Goal: Information Seeking & Learning: Check status

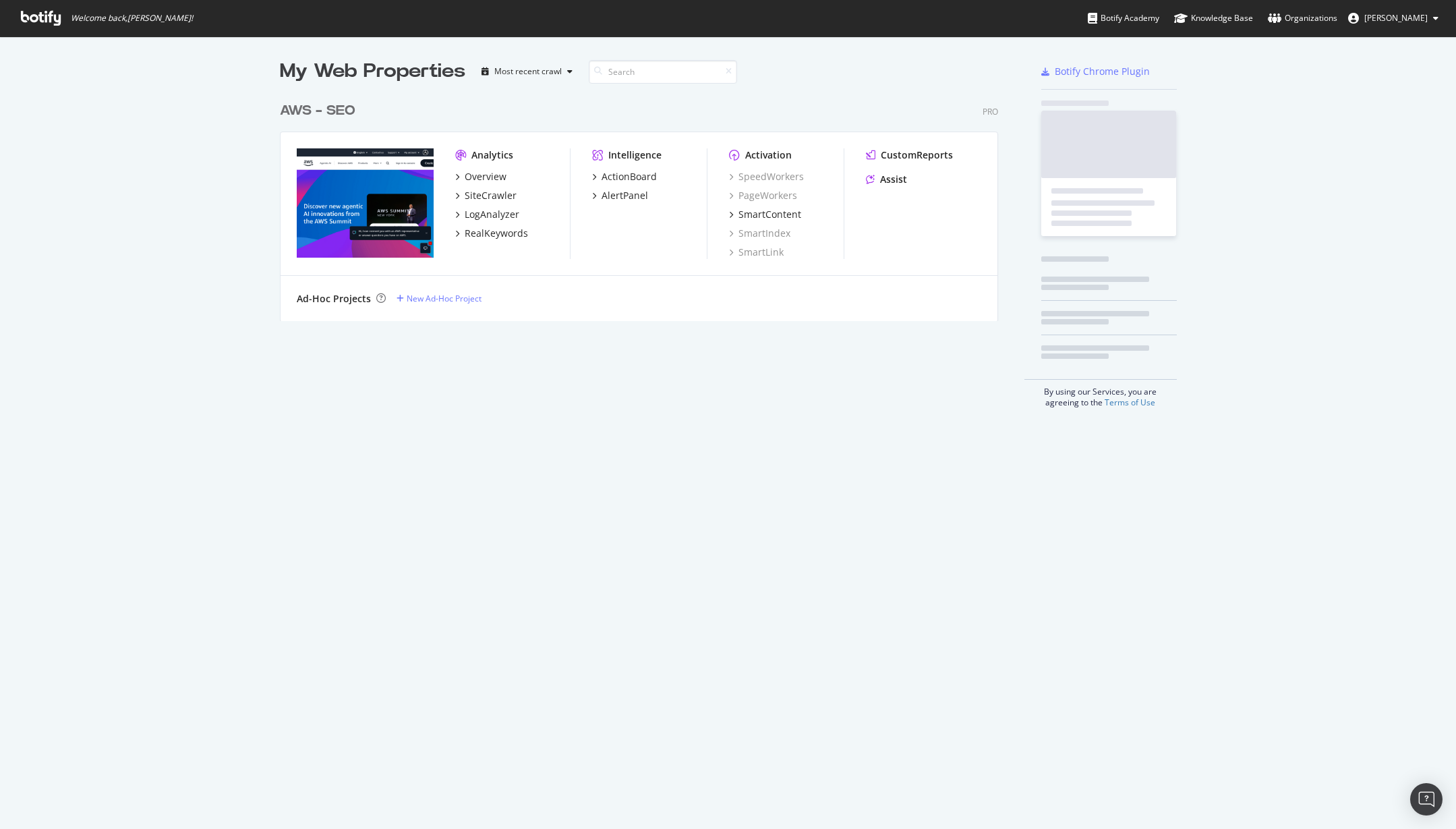
scroll to position [226, 720]
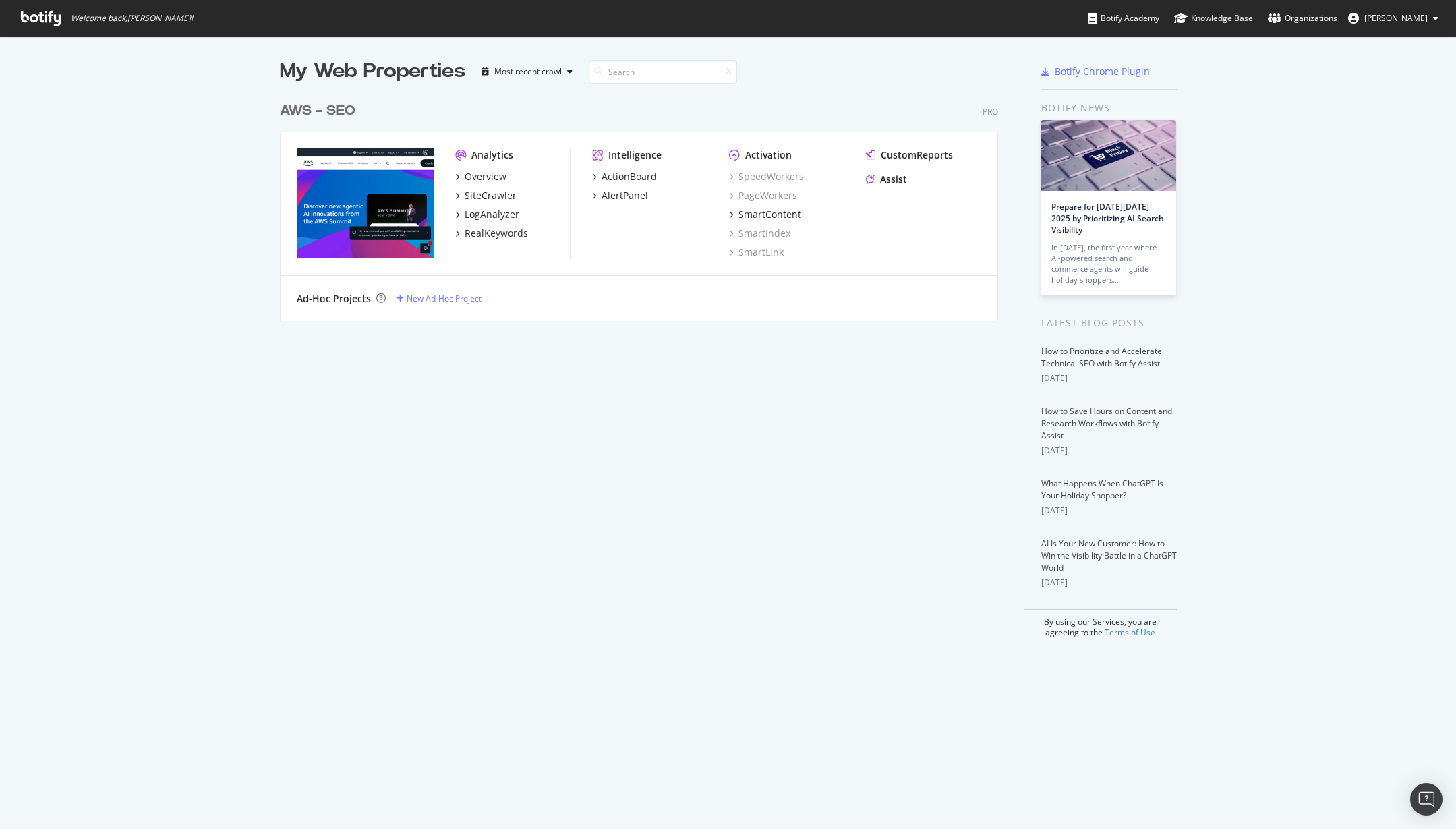
click at [591, 462] on div "My Web Properties Most recent crawl AWS - SEO Pro Analytics Overview SiteCrawle…" at bounding box center [652, 347] width 745 height 580
click at [297, 112] on div "AWS - SEO" at bounding box center [317, 111] width 76 height 20
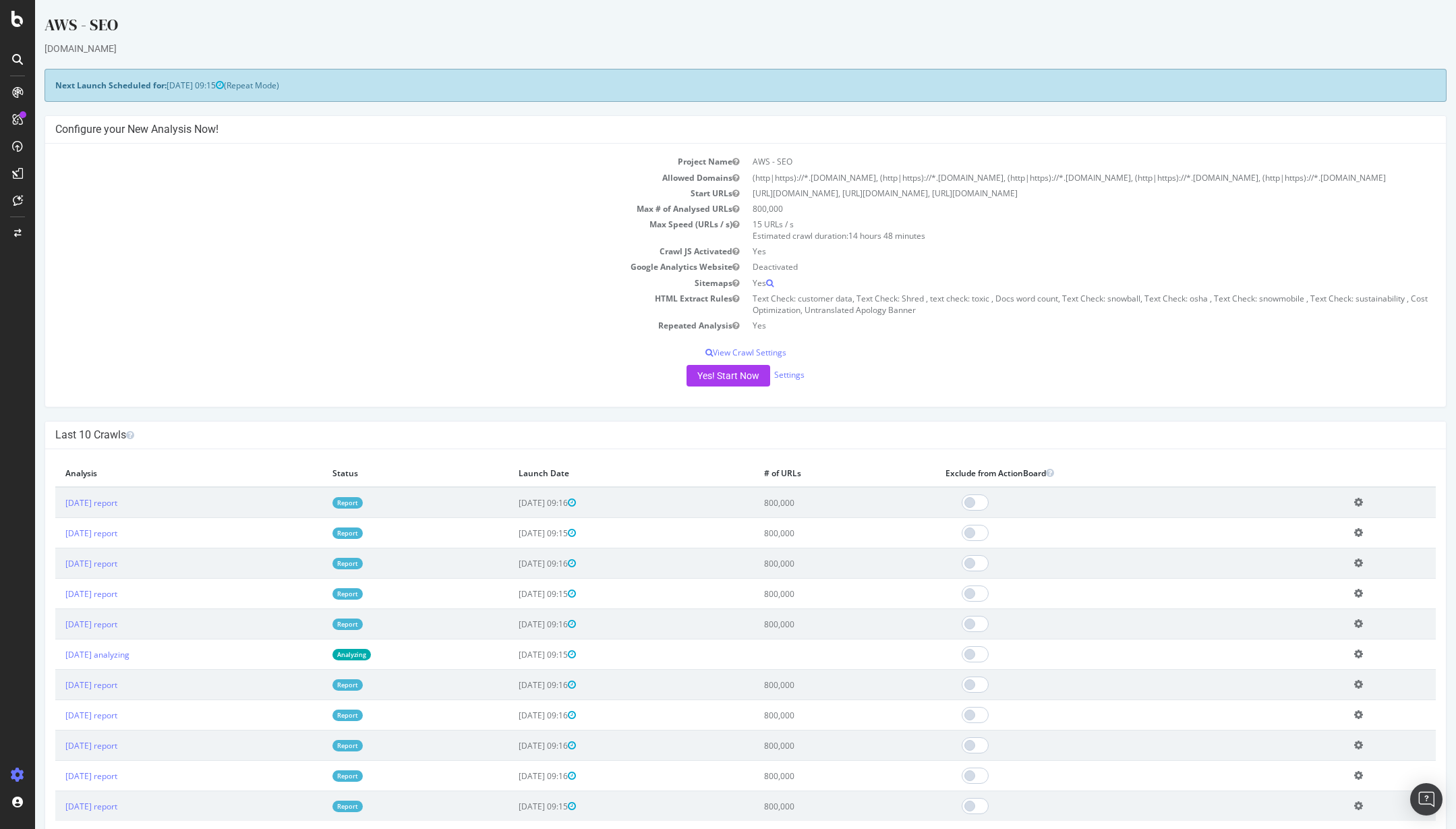
click at [312, 317] on td "HTML Extract Rules" at bounding box center [401, 304] width 691 height 27
click at [68, 130] on div "Overview" at bounding box center [69, 125] width 39 height 14
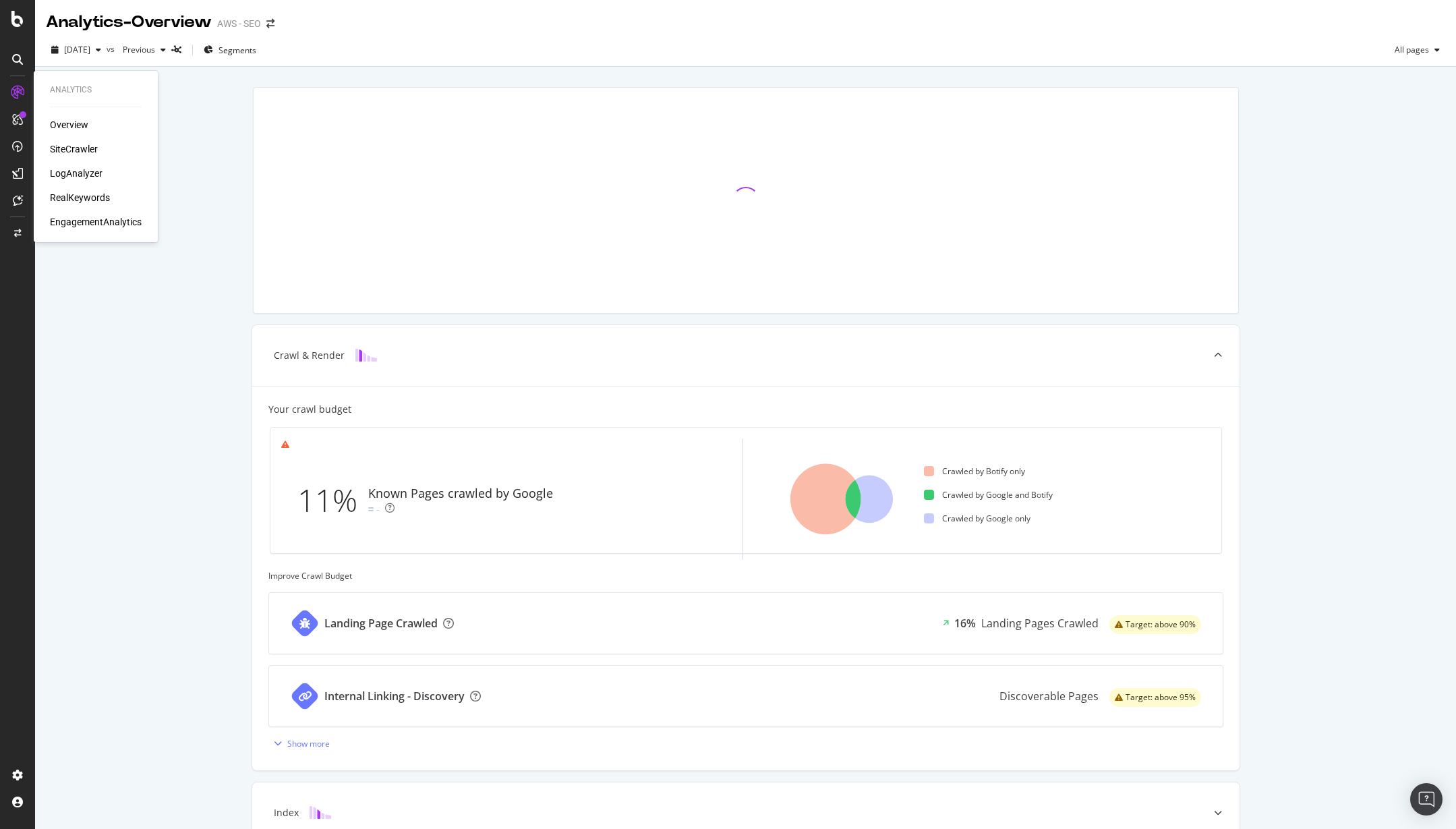
click at [91, 150] on div "SiteCrawler" at bounding box center [74, 149] width 48 height 14
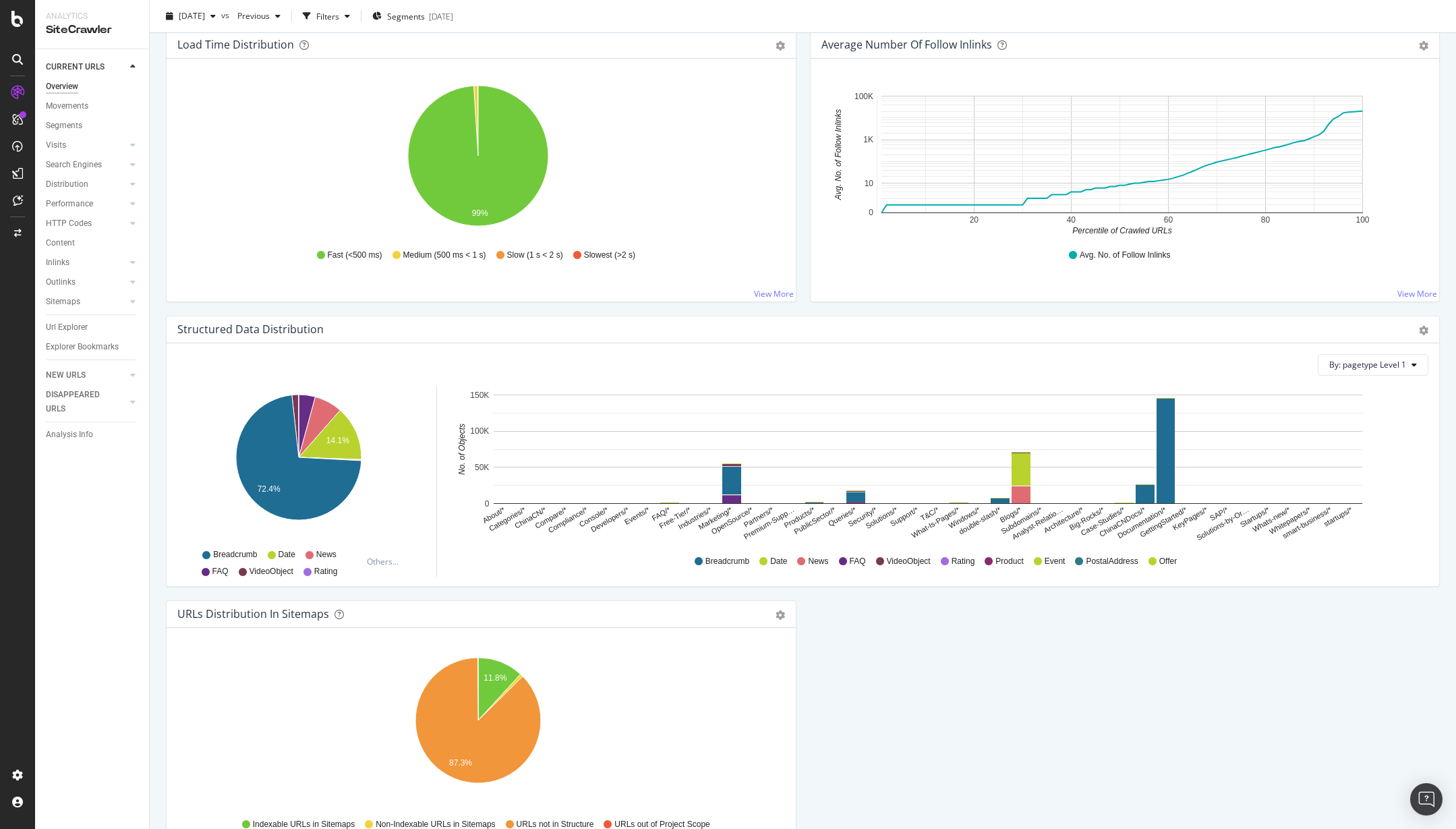
scroll to position [1128, 0]
